Goal: Navigation & Orientation: Find specific page/section

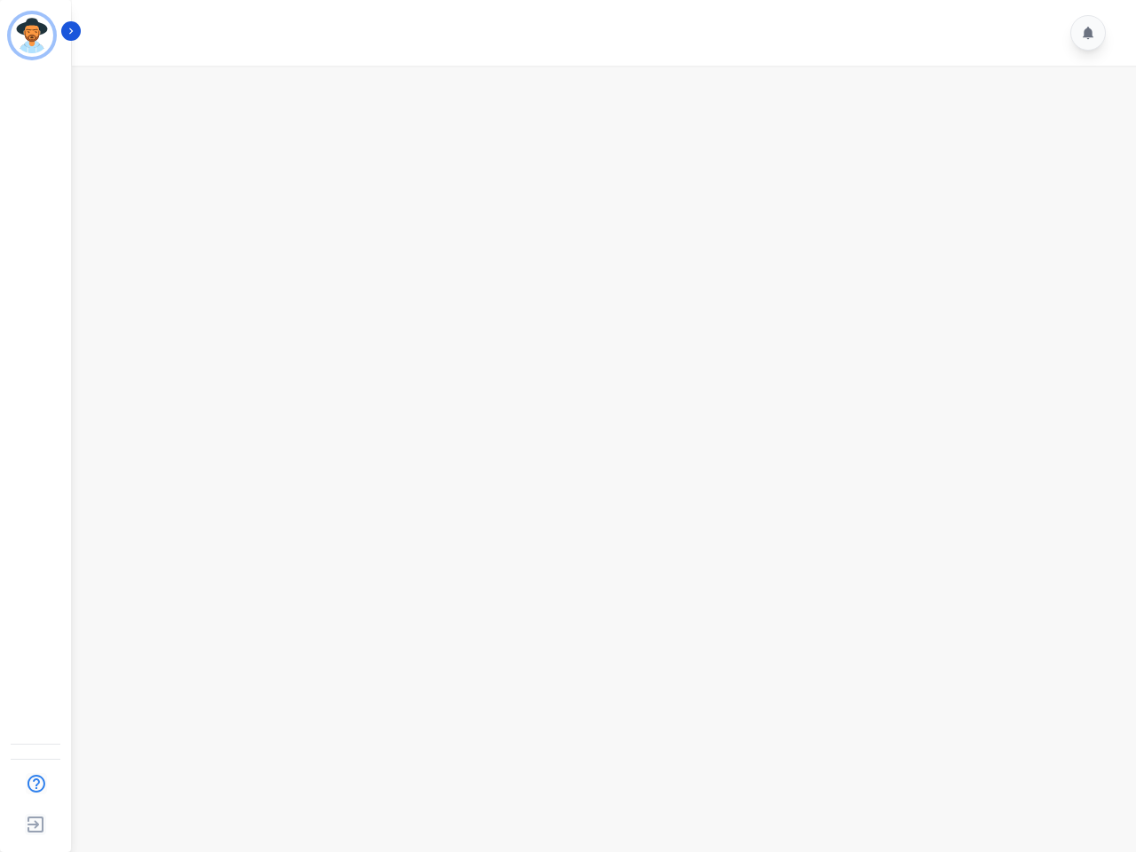
click at [32, 36] on img "Sidebar" at bounding box center [32, 35] width 43 height 43
click at [36, 784] on img "Sidebar" at bounding box center [36, 784] width 33 height 34
click at [36, 825] on img "Sidebar" at bounding box center [36, 825] width 32 height 34
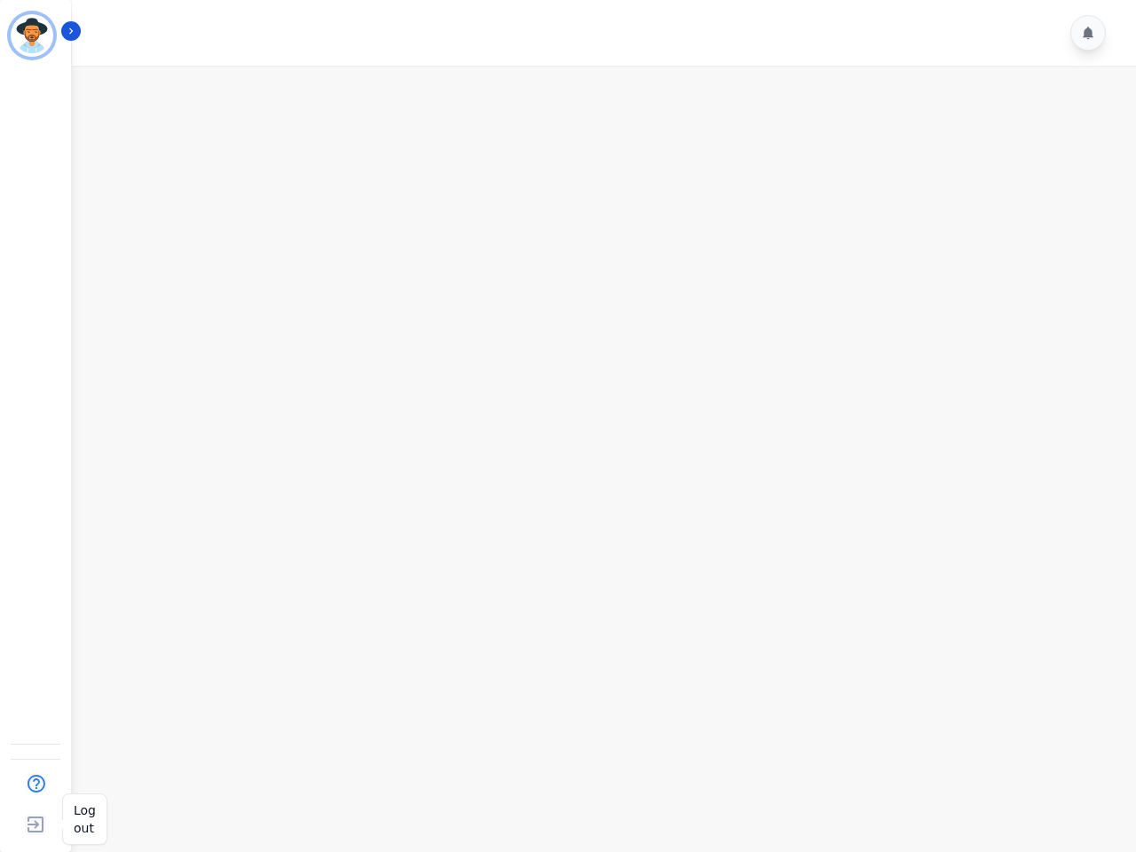
click at [36, 825] on img "Sidebar" at bounding box center [36, 825] width 32 height 34
click at [71, 31] on icon "Sidebar" at bounding box center [71, 31] width 12 height 12
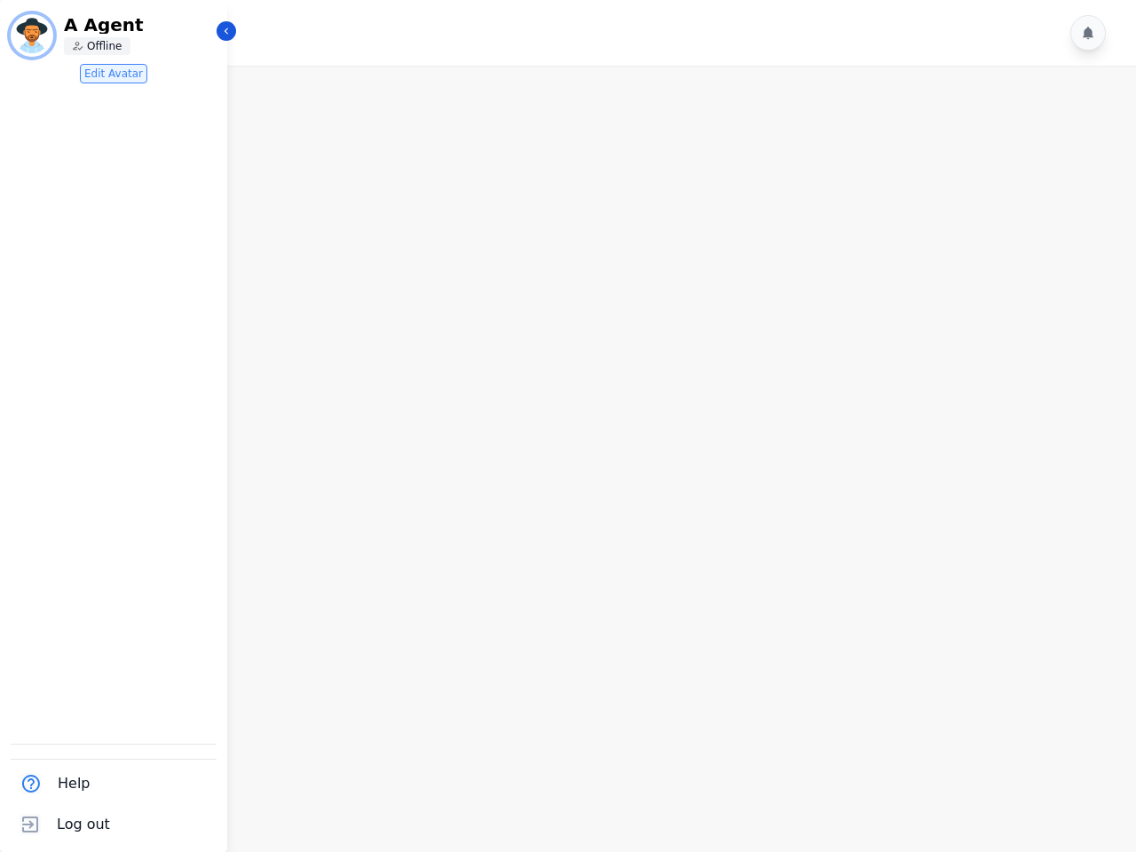
click at [1088, 33] on icon at bounding box center [1088, 33] width 11 height 12
